Goal: Check status

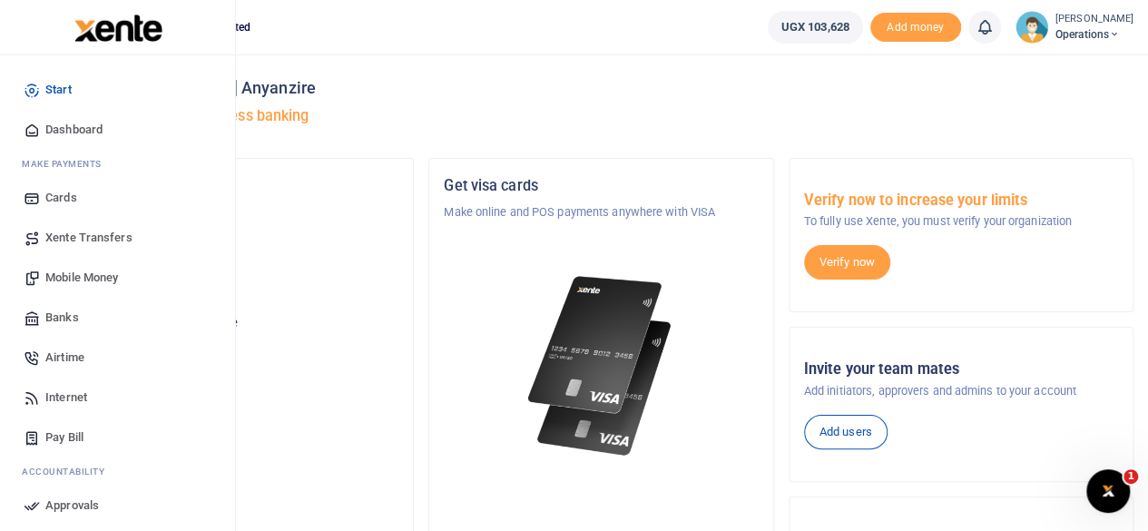
click at [94, 131] on span "Dashboard" at bounding box center [73, 130] width 57 height 18
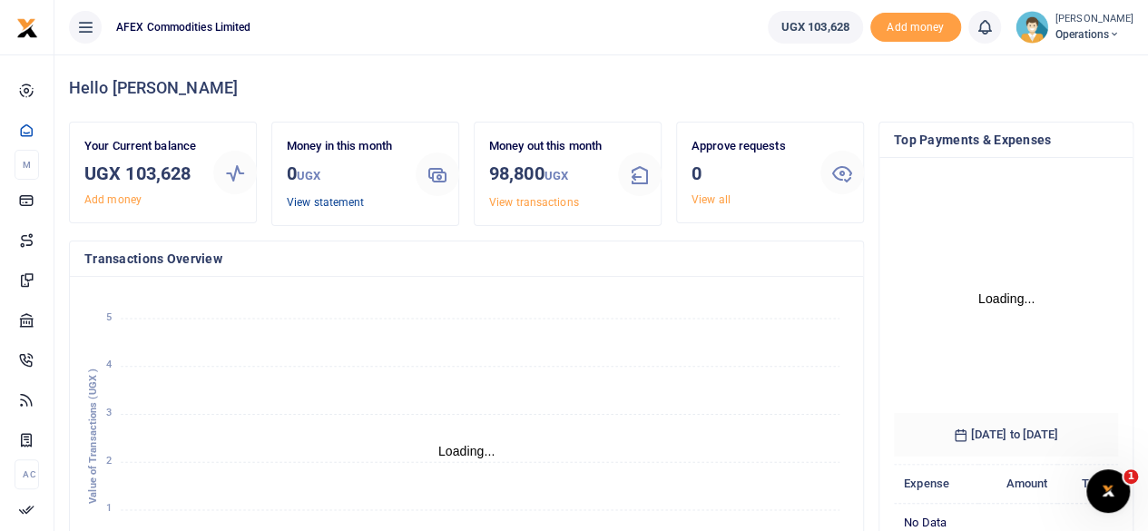
scroll to position [254, 210]
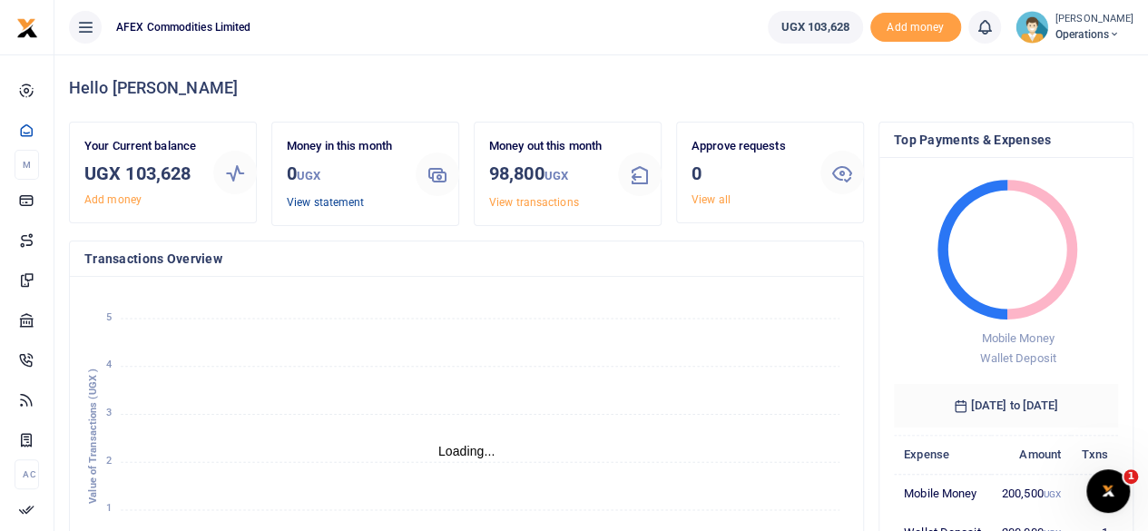
click at [326, 198] on link "View statement" at bounding box center [325, 202] width 77 height 13
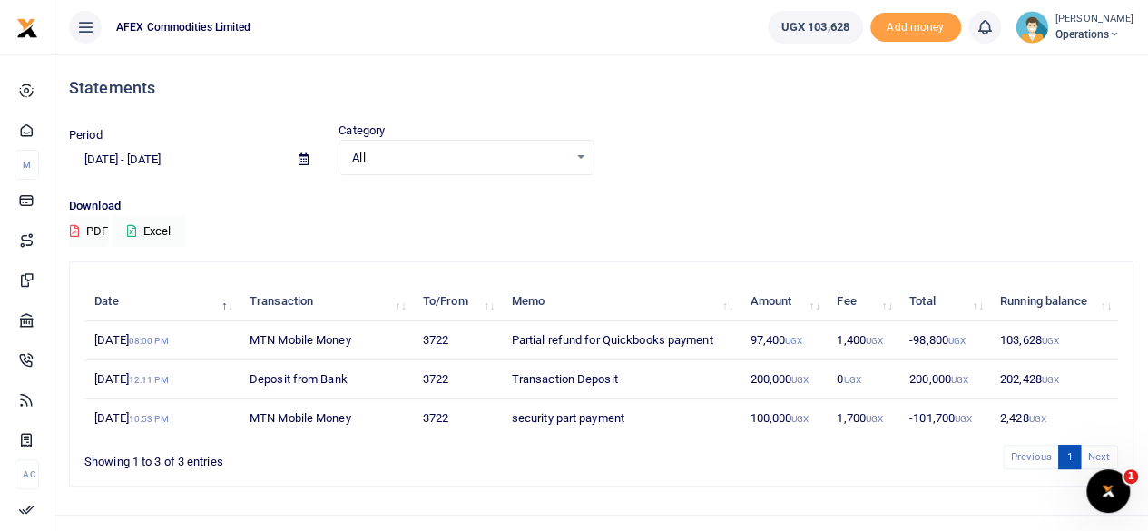
click at [305, 160] on icon at bounding box center [303, 159] width 10 height 12
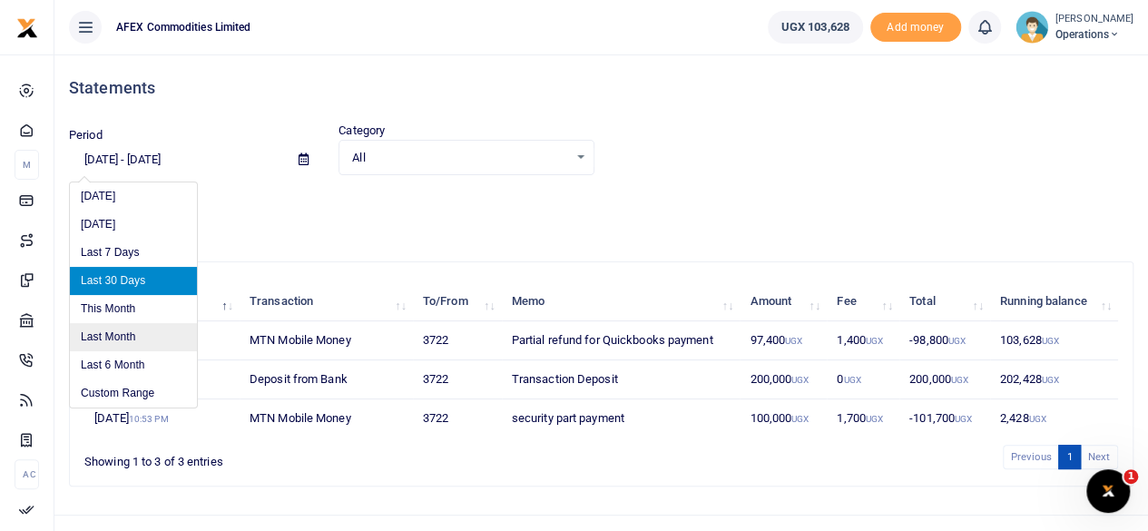
click at [142, 339] on li "Last Month" at bounding box center [133, 337] width 127 height 28
type input "08/01/2025 - 08/31/2025"
